Goal: Task Accomplishment & Management: Use online tool/utility

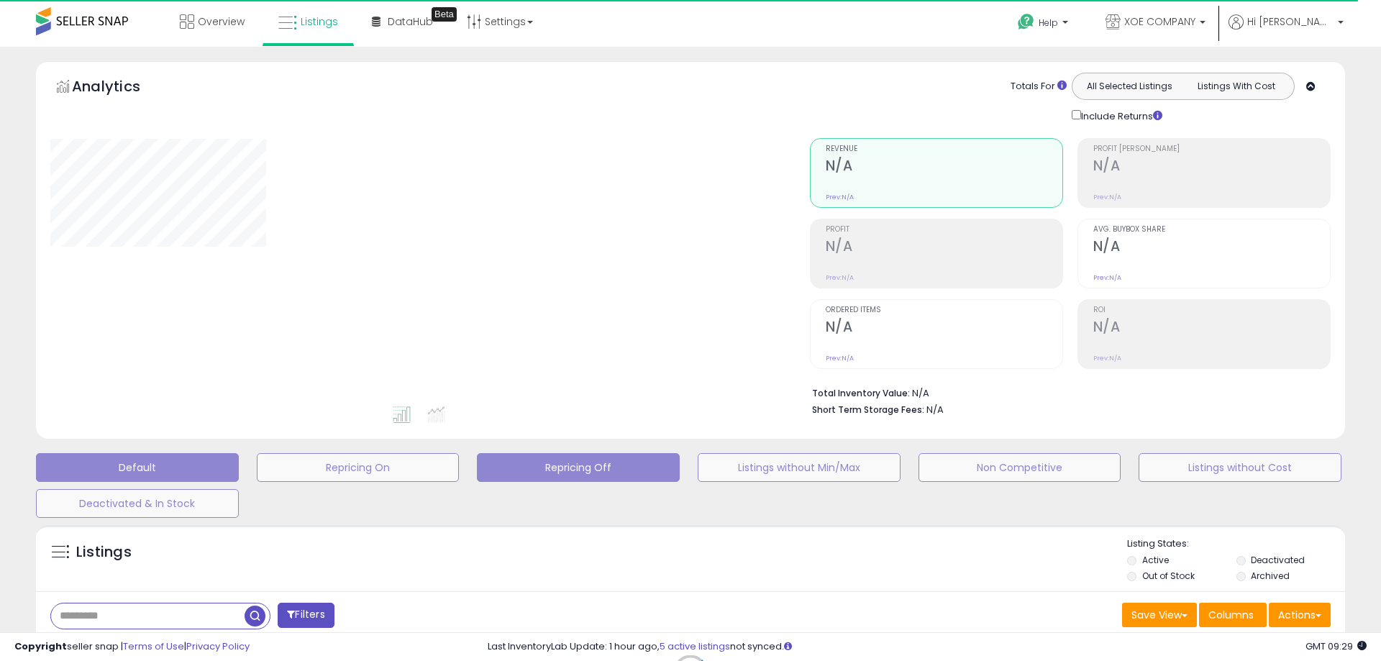
click at [566, 466] on button "Repricing Off" at bounding box center [578, 467] width 203 height 29
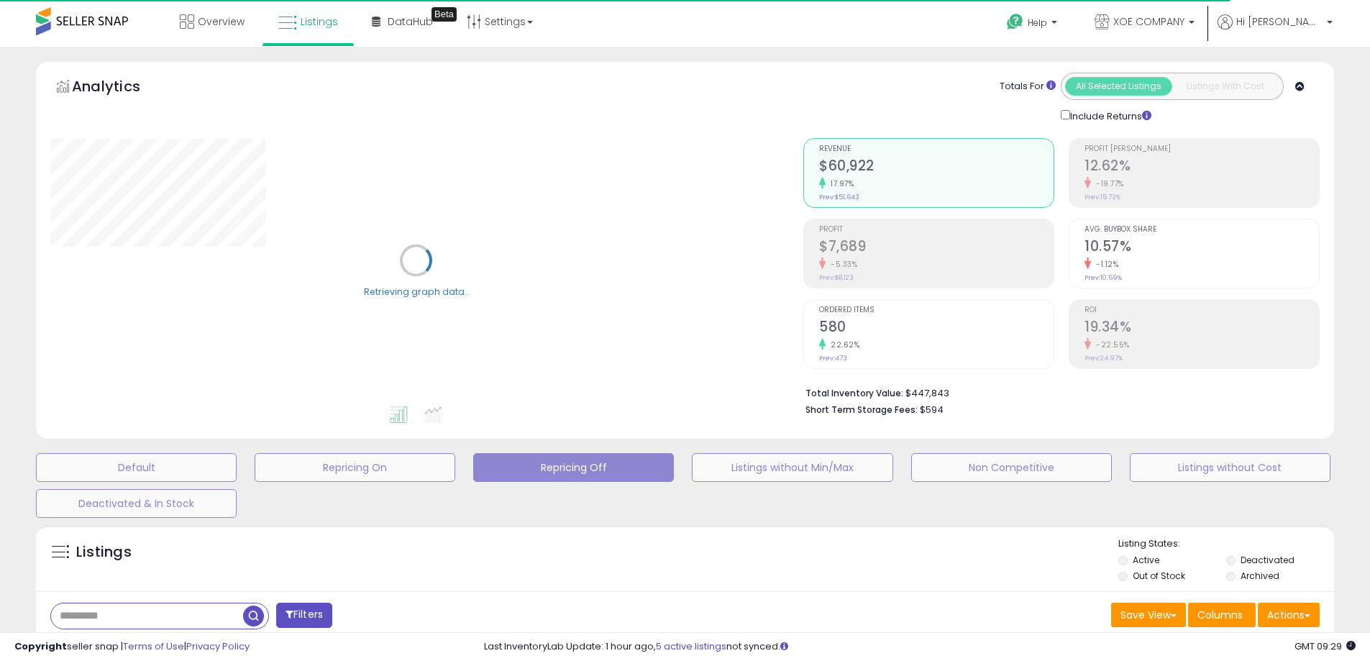
click at [564, 471] on button "Repricing Off" at bounding box center [573, 467] width 201 height 29
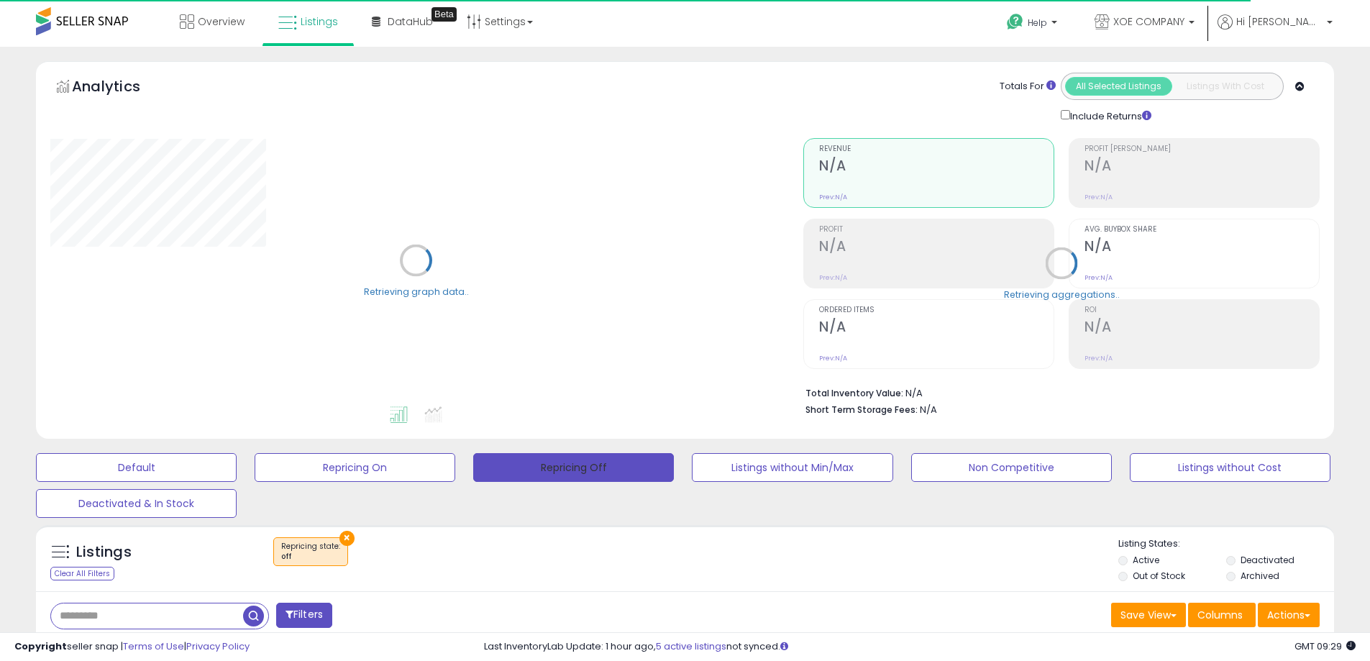
click at [564, 471] on button "Repricing Off" at bounding box center [573, 467] width 201 height 29
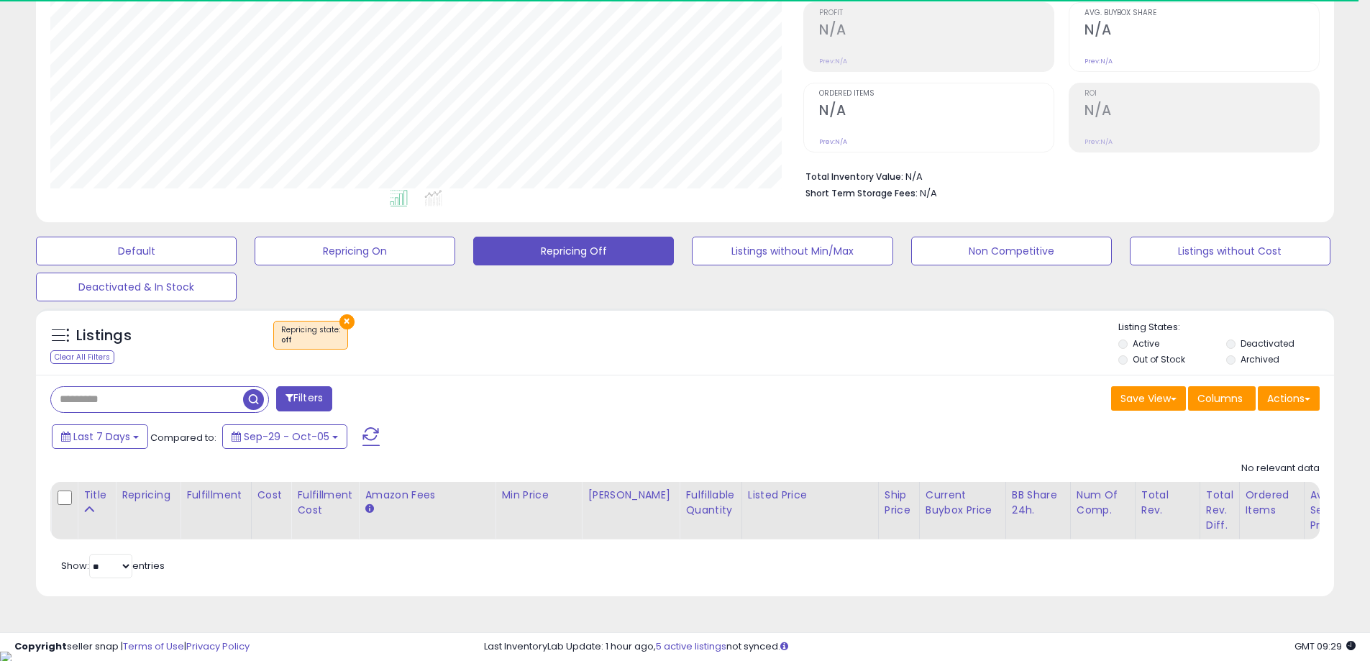
click at [549, 416] on div "Filters Save View Save As New View" at bounding box center [685, 486] width 1298 height 222
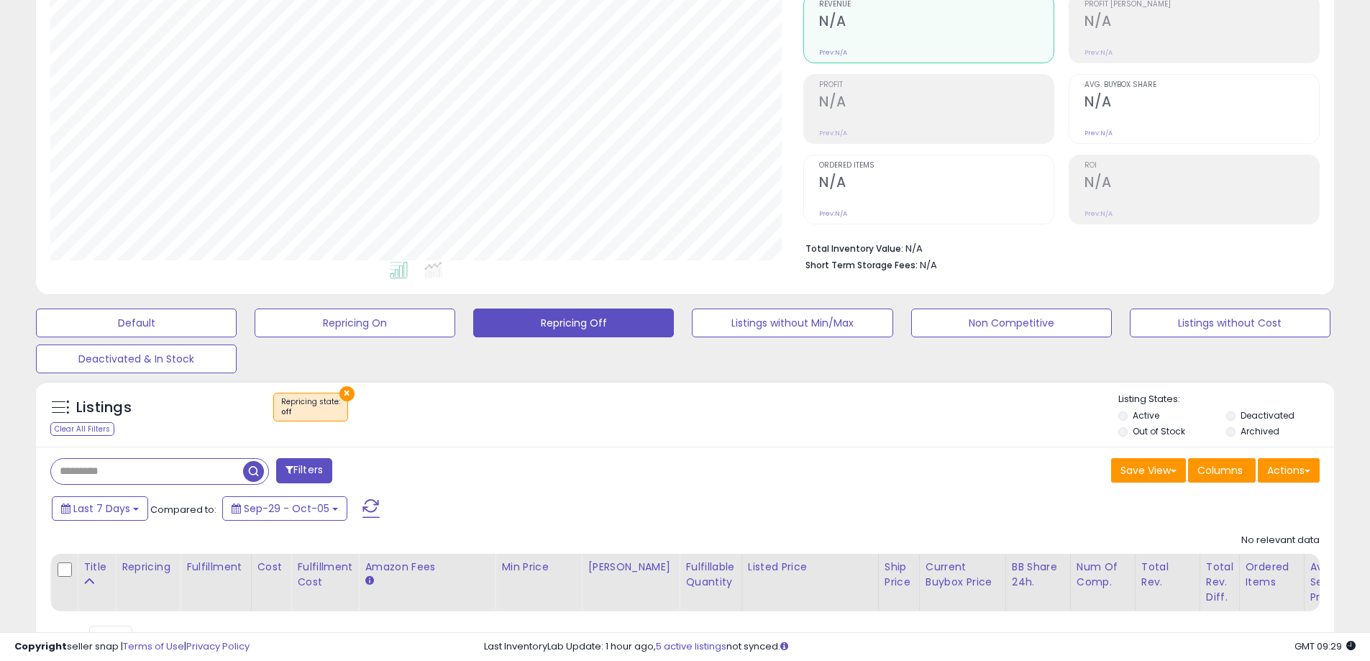
scroll to position [295, 753]
click at [562, 324] on button "Repricing Off" at bounding box center [573, 323] width 201 height 29
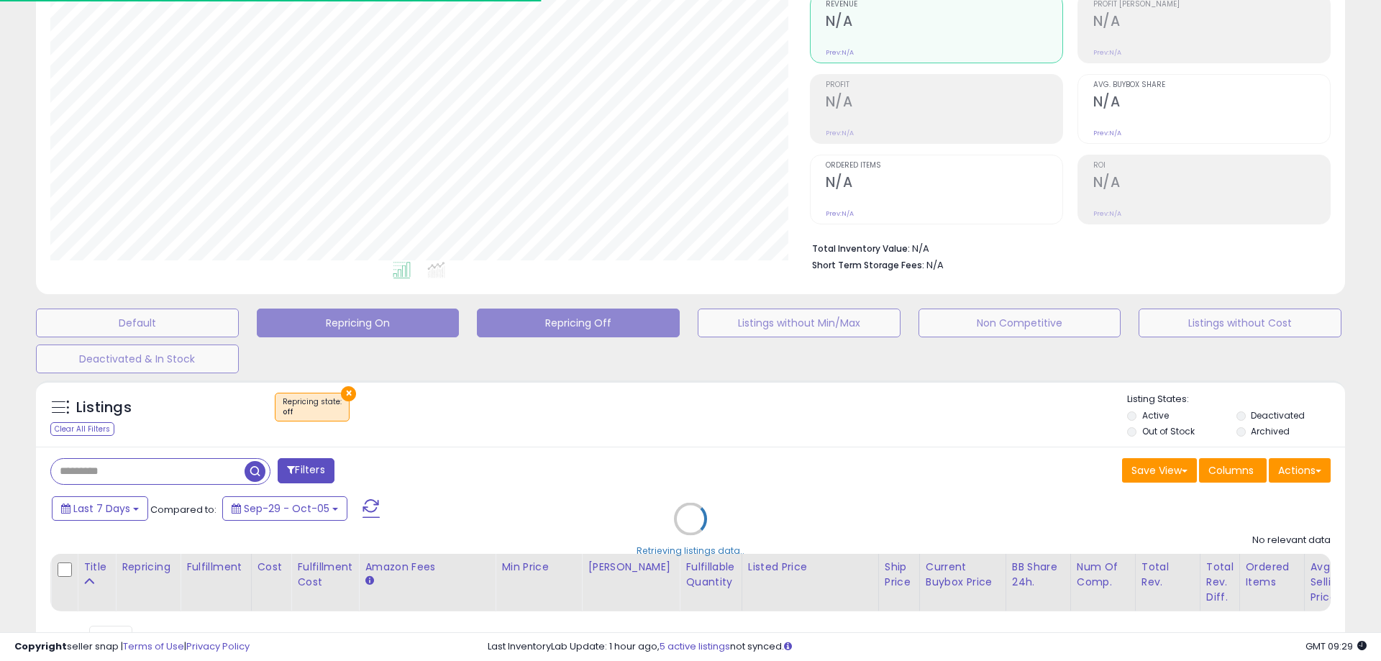
scroll to position [718958, 718500]
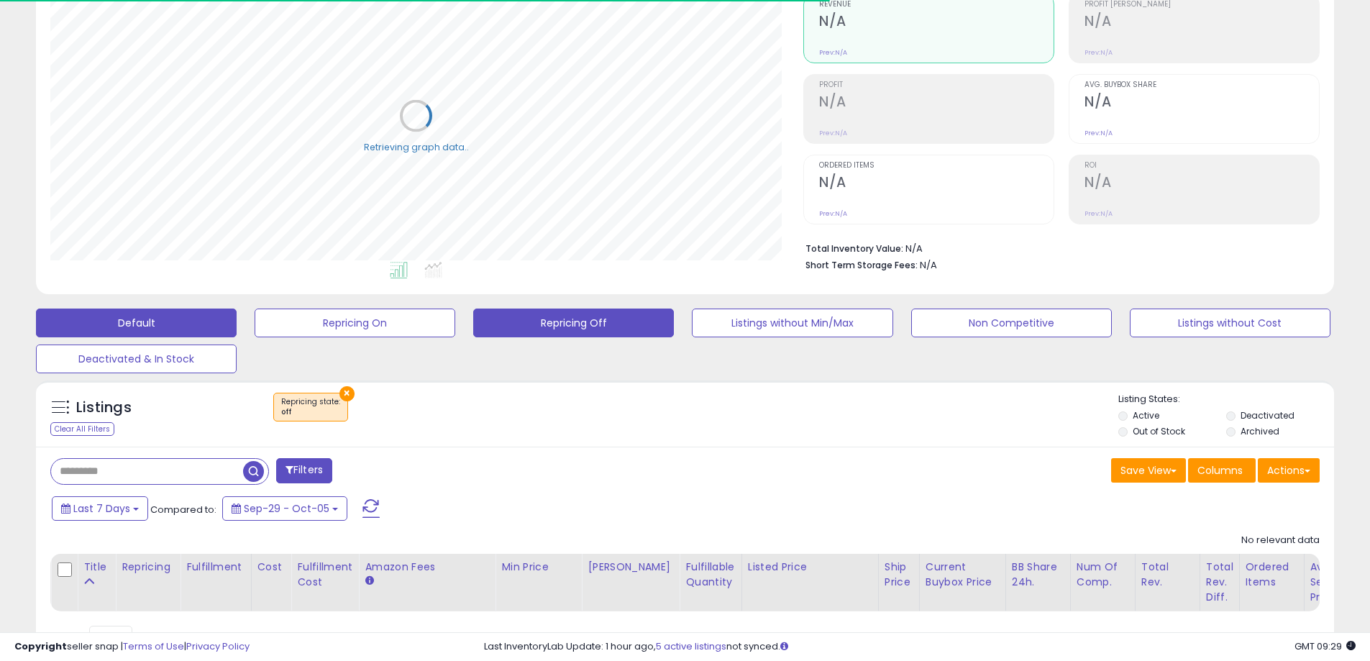
click at [166, 322] on button "Default" at bounding box center [136, 323] width 201 height 29
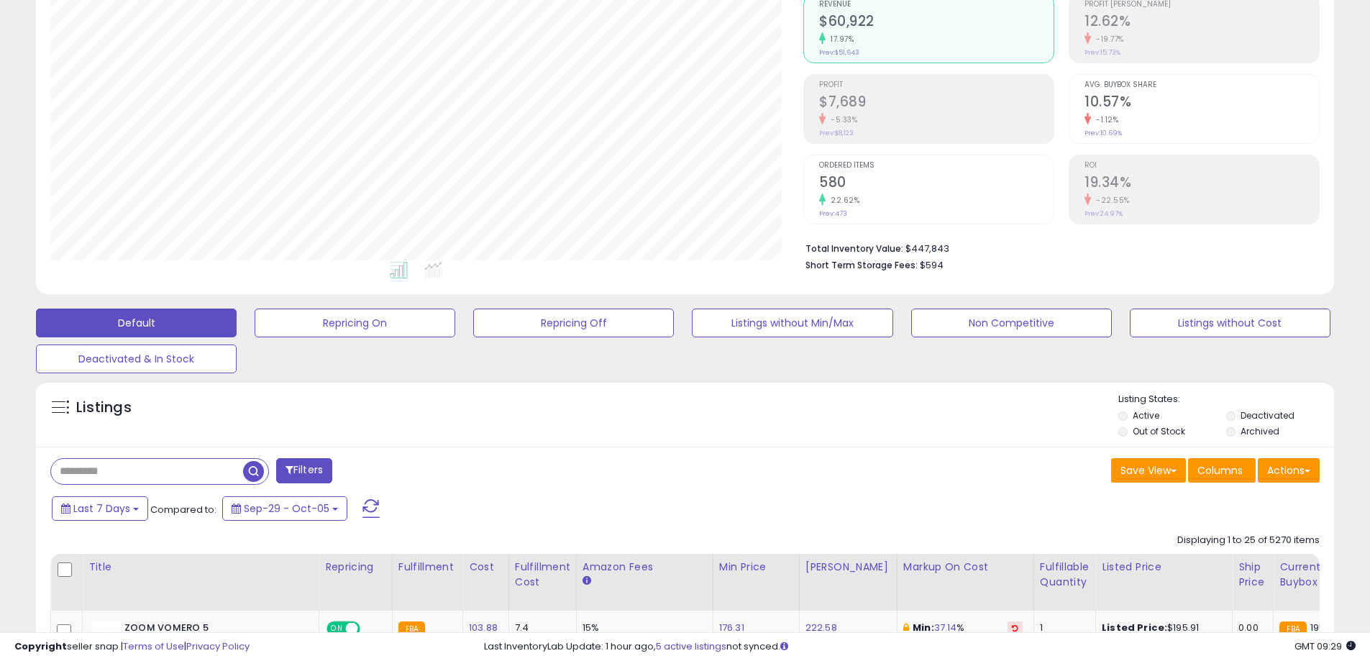
scroll to position [295, 753]
click at [798, 432] on div "Listings" at bounding box center [685, 417] width 1298 height 49
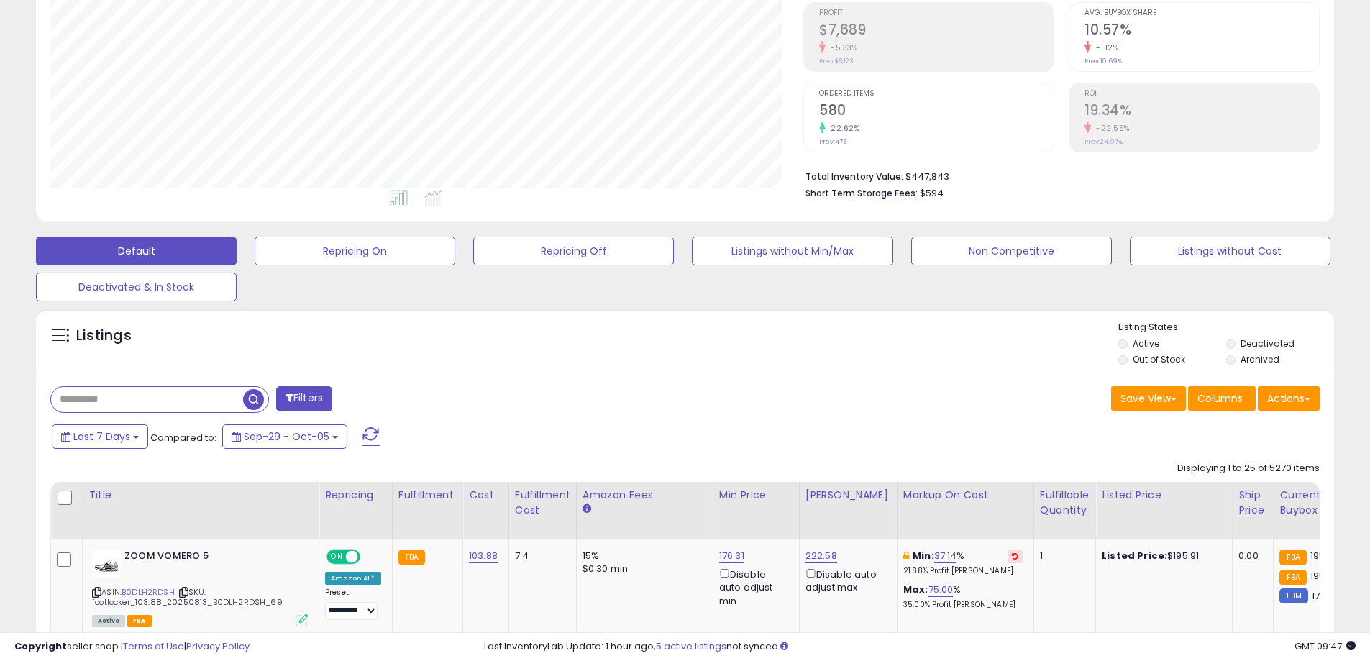
scroll to position [504, 0]
